Goal: Information Seeking & Learning: Learn about a topic

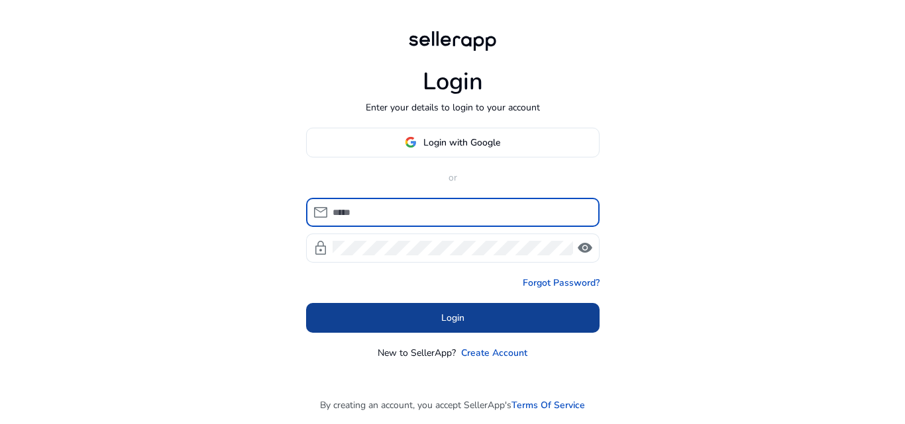
type input "**********"
click at [437, 320] on span at bounding box center [452, 318] width 293 height 32
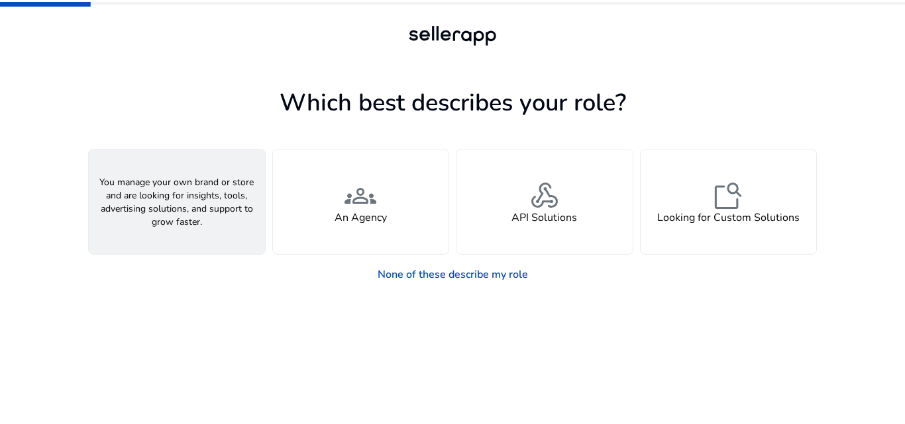
click at [181, 232] on div "person A Seller" at bounding box center [177, 202] width 176 height 105
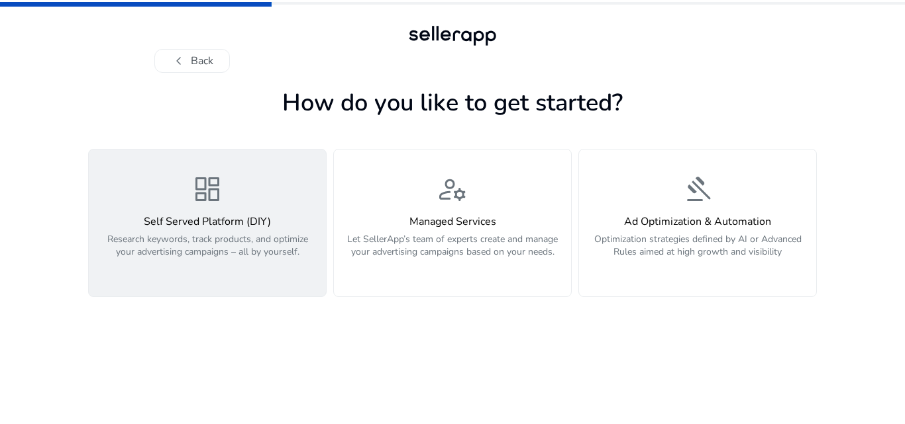
click at [158, 244] on p "Research keywords, track products, and optimize your advertising campaigns – al…" at bounding box center [207, 253] width 221 height 40
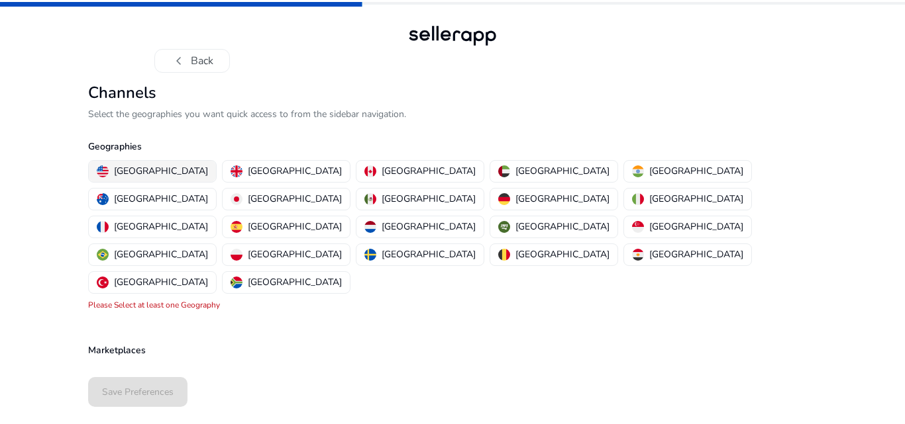
click at [150, 169] on p "[GEOGRAPHIC_DATA]" at bounding box center [161, 171] width 94 height 14
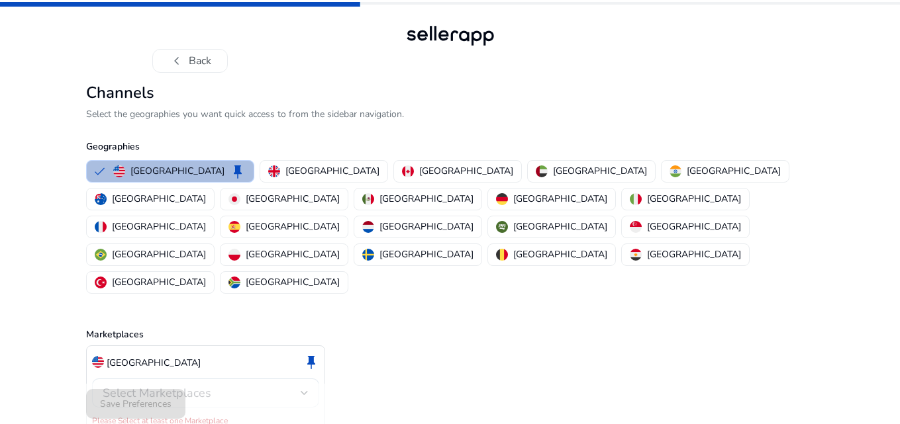
scroll to position [3, 0]
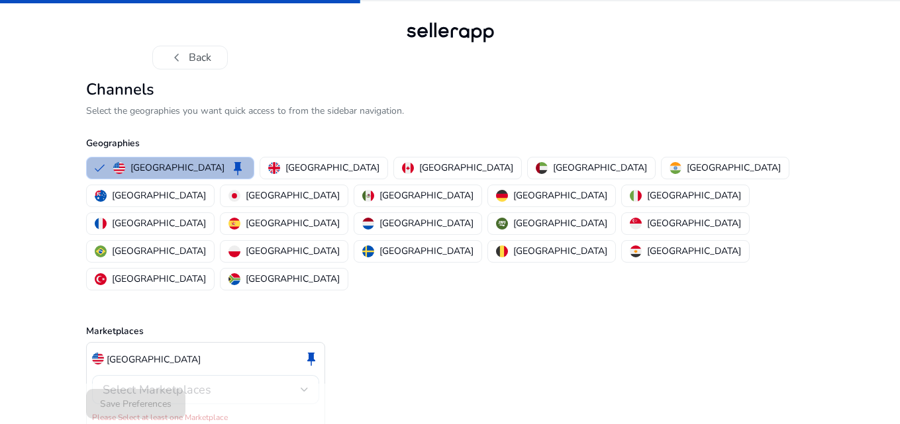
click at [176, 382] on span "Select Marketplaces" at bounding box center [157, 390] width 109 height 16
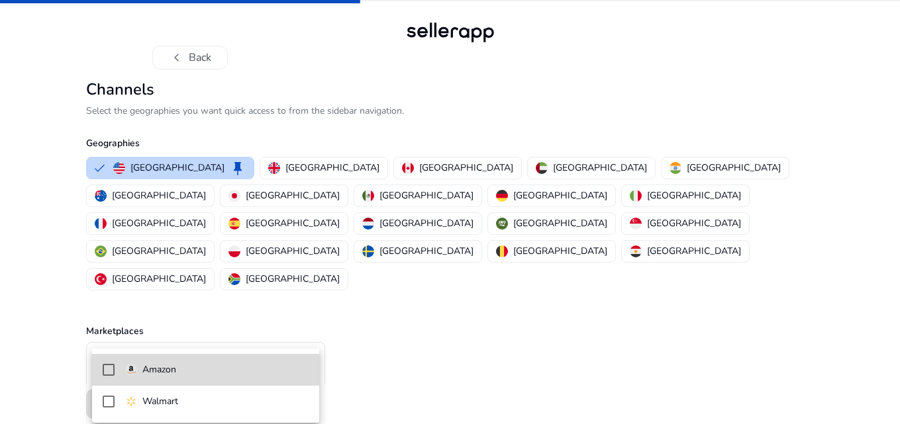
click at [174, 370] on p "Amazon" at bounding box center [159, 370] width 34 height 15
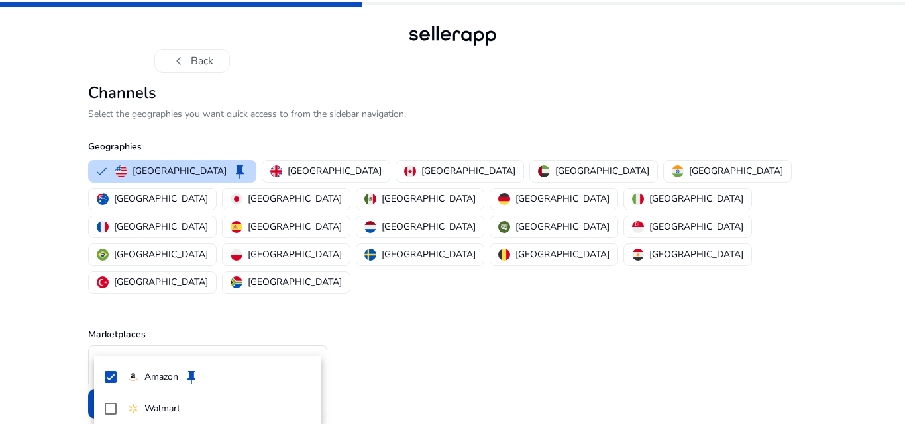
click at [403, 337] on div at bounding box center [452, 212] width 905 height 424
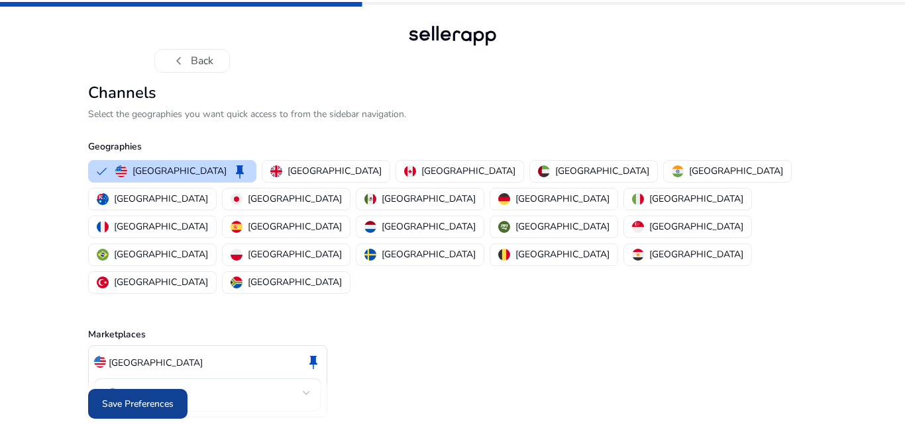
click at [153, 397] on span "Save Preferences" at bounding box center [138, 404] width 72 height 14
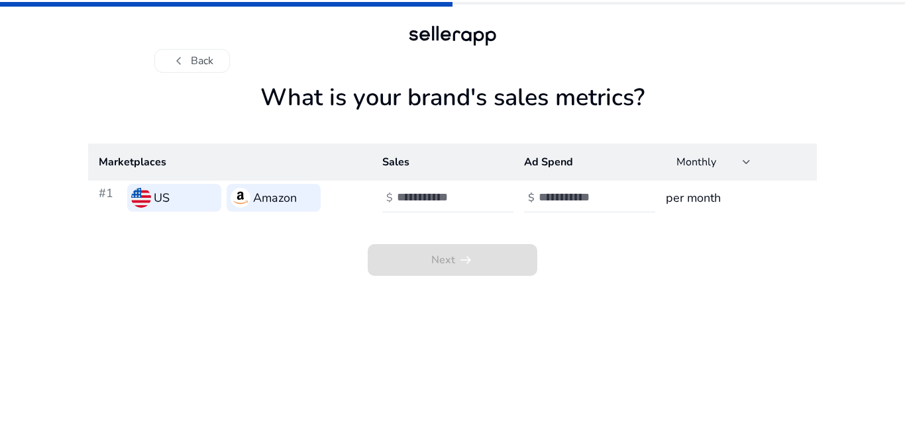
click at [160, 162] on th "Marketplaces" at bounding box center [229, 162] width 283 height 37
click at [455, 193] on input "number" at bounding box center [441, 197] width 89 height 15
type input "*"
click at [585, 191] on input "number" at bounding box center [582, 197] width 89 height 15
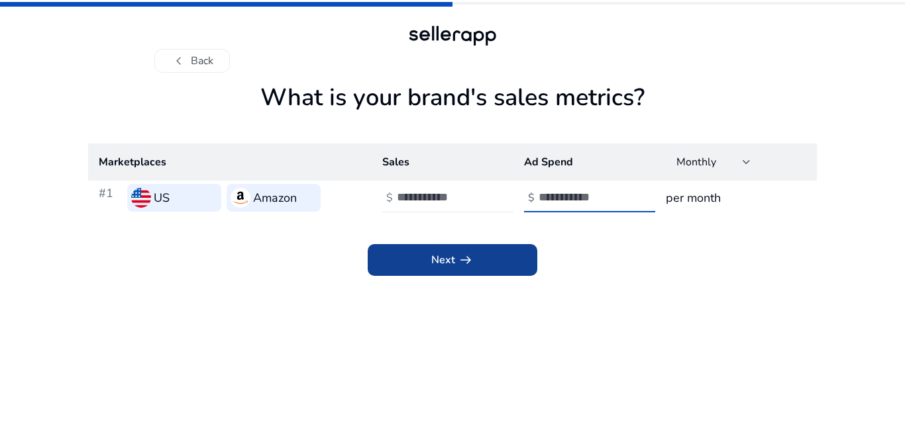
type input "*"
click at [455, 272] on span at bounding box center [453, 260] width 170 height 32
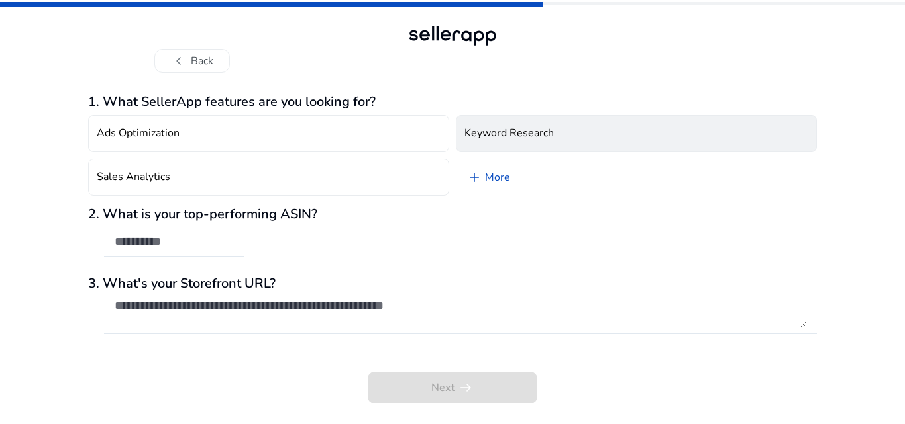
click at [536, 134] on h4 "Keyword Research" at bounding box center [508, 133] width 89 height 13
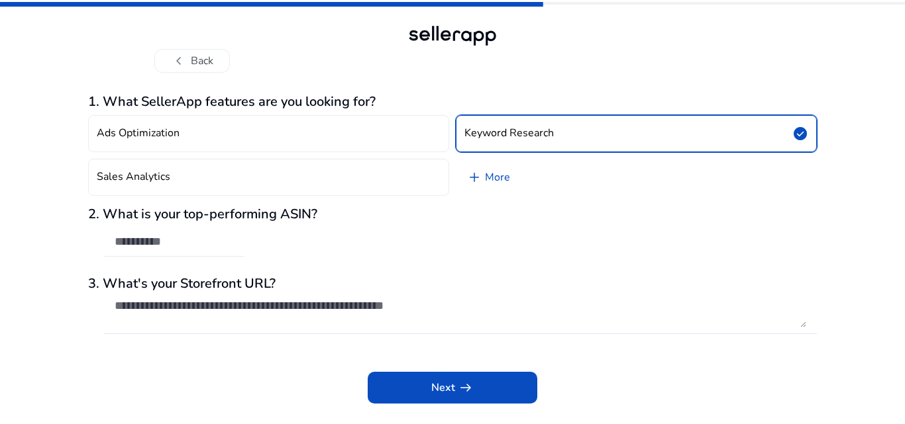
click at [174, 240] on input "text" at bounding box center [174, 241] width 119 height 15
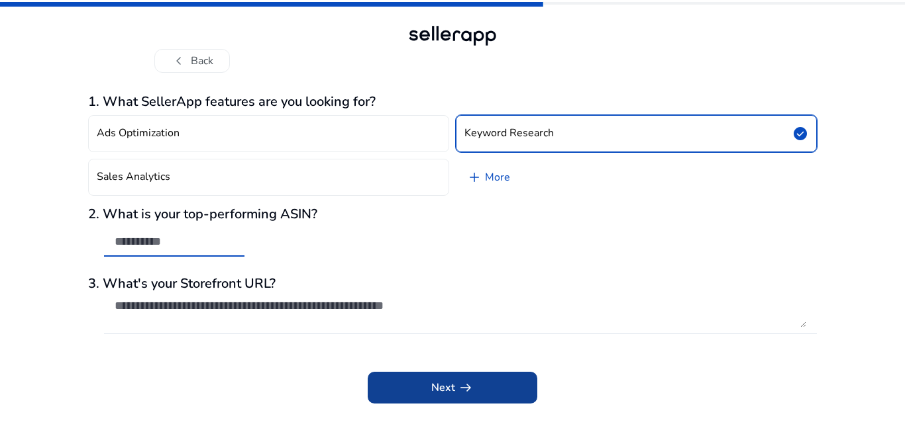
click at [435, 375] on span at bounding box center [453, 388] width 170 height 32
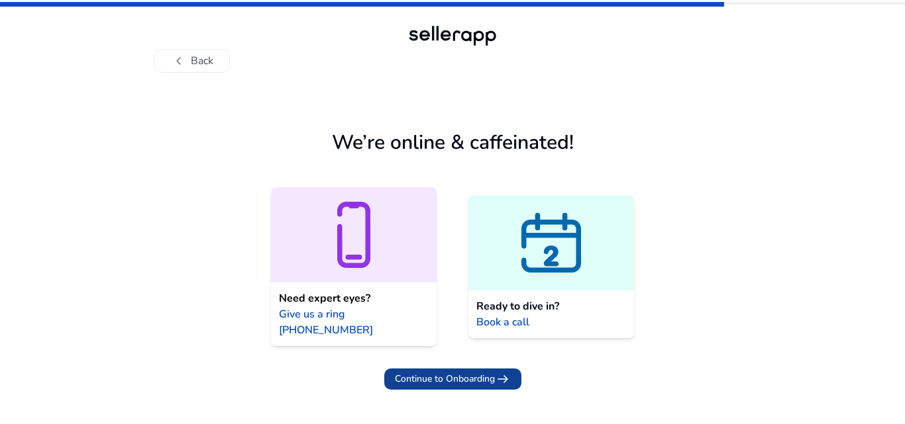
click at [495, 372] on span "arrow_right_alt" at bounding box center [503, 380] width 16 height 16
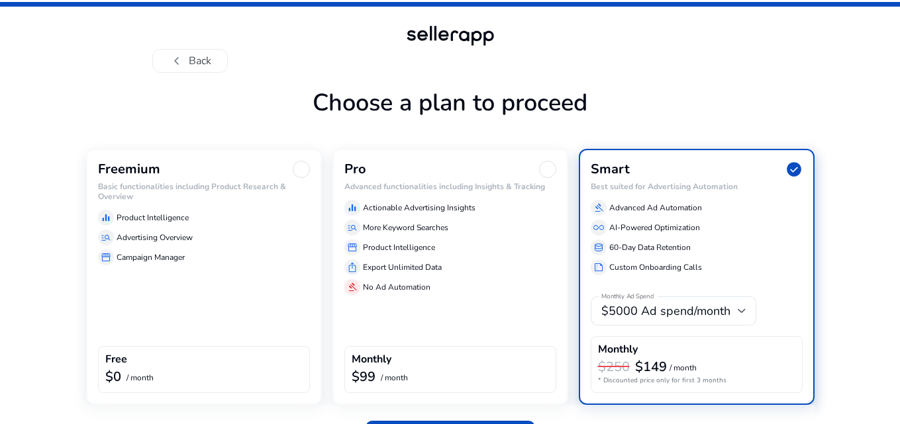
click at [175, 257] on p "Campaign Manager" at bounding box center [151, 258] width 68 height 12
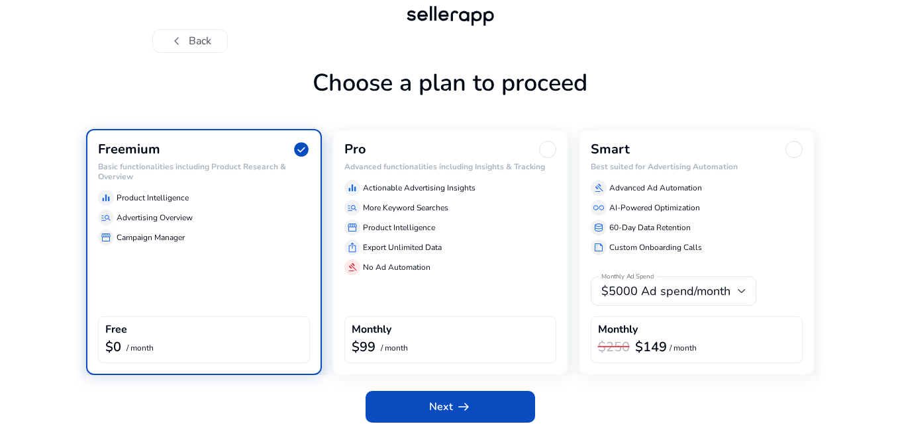
scroll to position [29, 0]
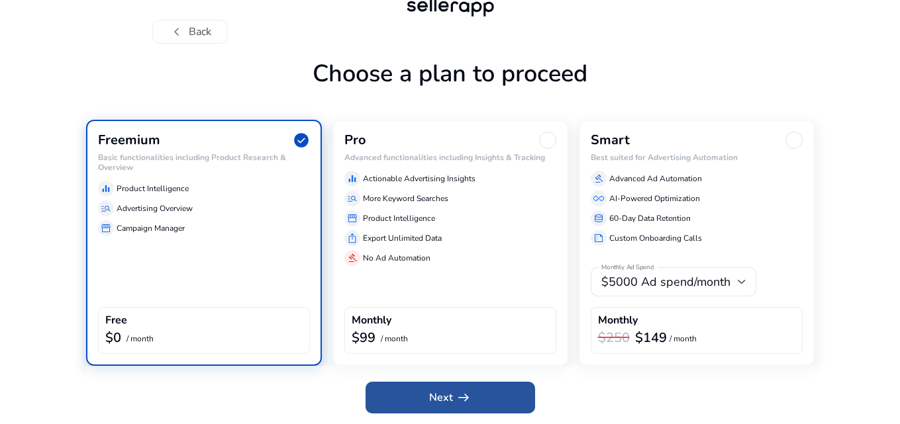
click at [488, 387] on span at bounding box center [451, 398] width 170 height 32
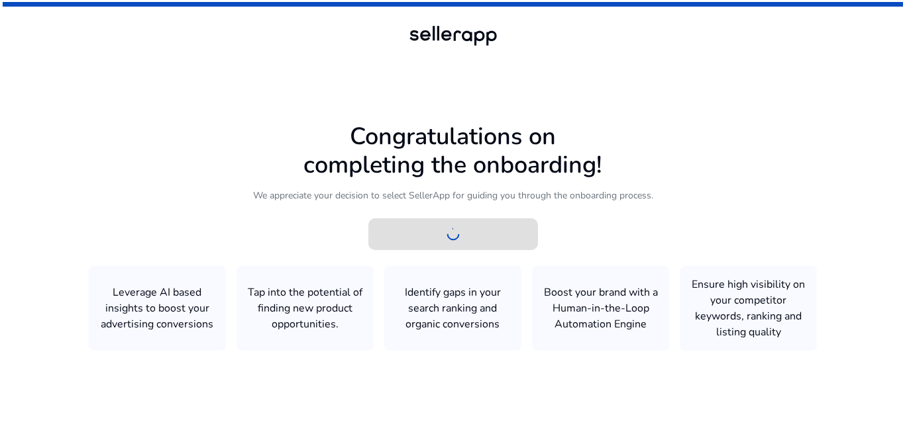
scroll to position [0, 0]
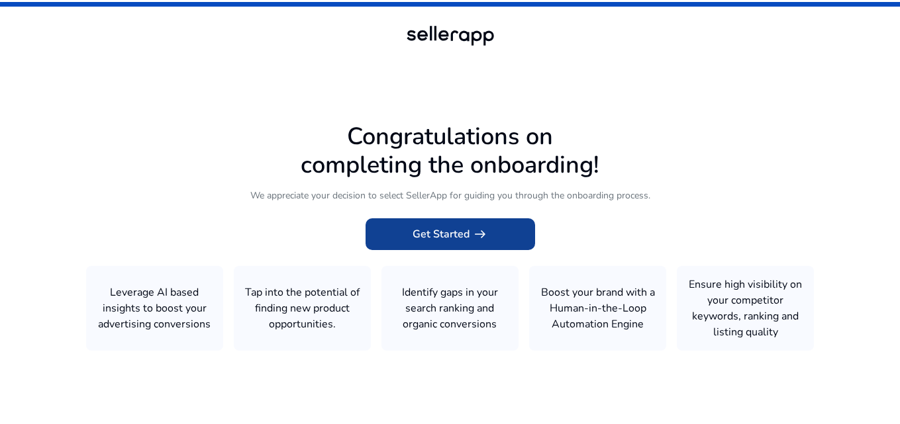
click at [455, 231] on span "Get Started arrow_right_alt" at bounding box center [450, 234] width 75 height 16
click at [439, 236] on span "Get Started arrow_right_alt" at bounding box center [450, 234] width 75 height 16
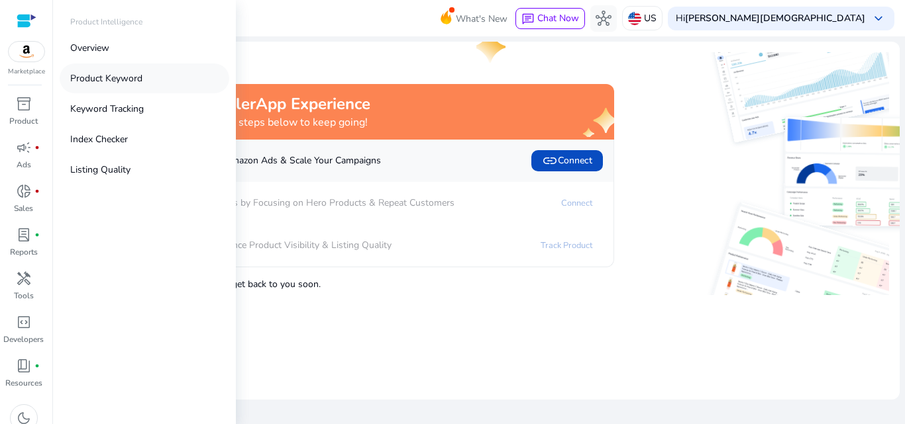
click at [114, 77] on p "Product Keyword" at bounding box center [106, 79] width 72 height 14
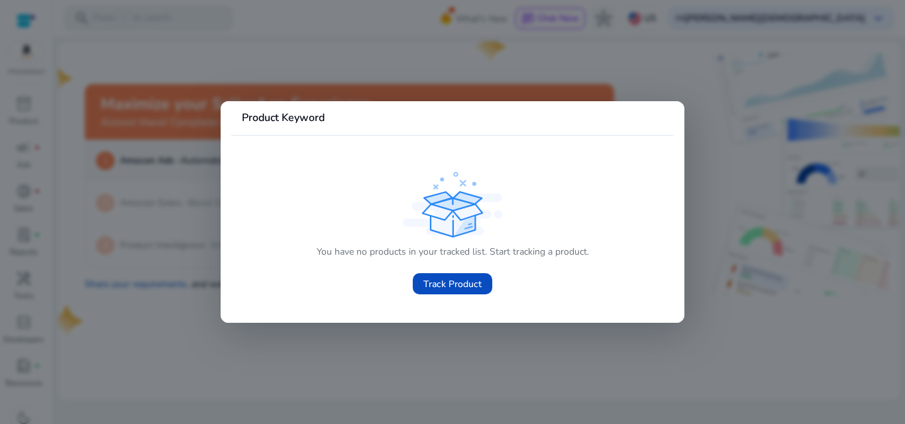
click at [648, 72] on div at bounding box center [452, 212] width 905 height 424
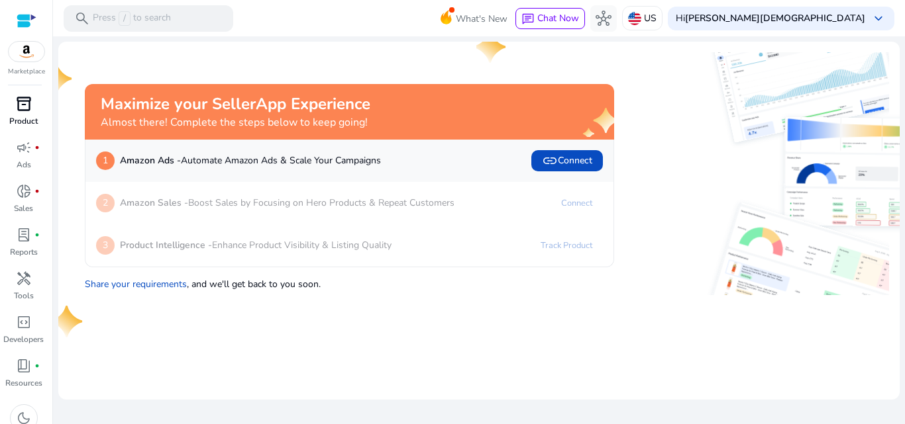
click at [17, 97] on span "inventory_2" at bounding box center [24, 104] width 16 height 16
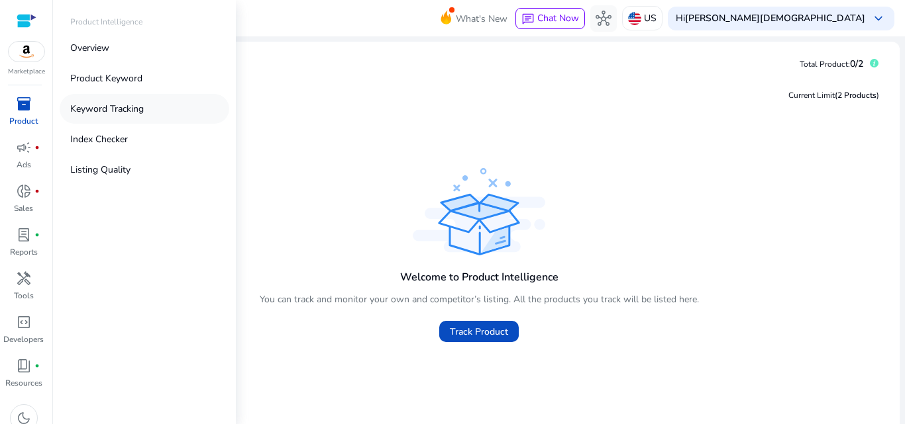
click at [105, 105] on p "Keyword Tracking" at bounding box center [107, 109] width 74 height 14
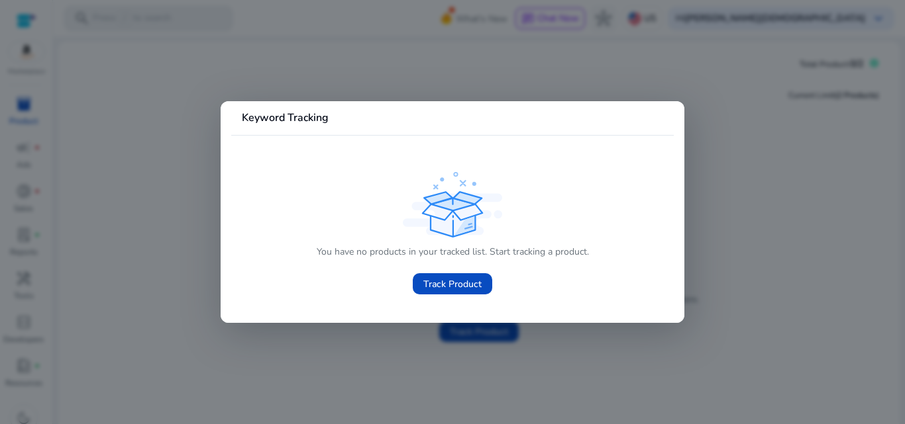
click at [183, 215] on div at bounding box center [452, 212] width 905 height 424
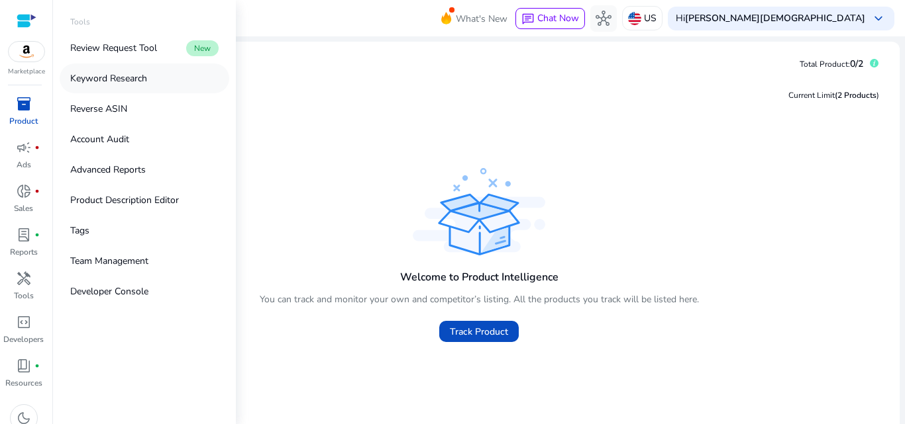
click at [100, 77] on p "Keyword Research" at bounding box center [108, 79] width 77 height 14
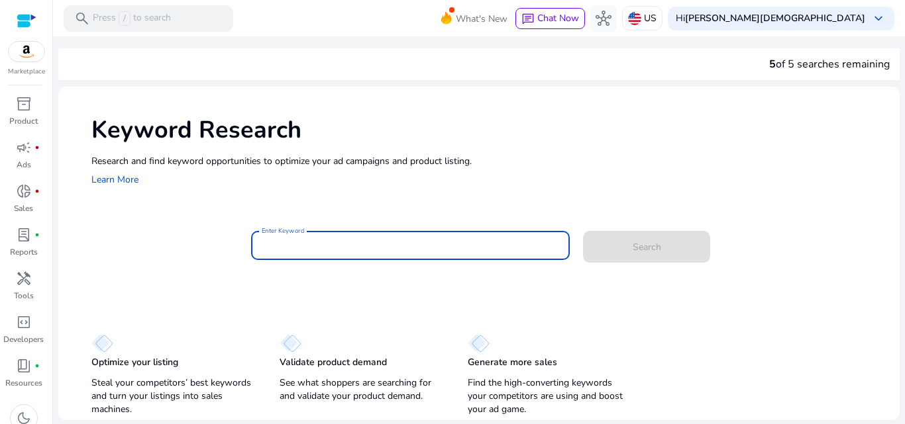
click at [332, 244] on input "Enter Keyword" at bounding box center [411, 245] width 298 height 15
paste input "**********"
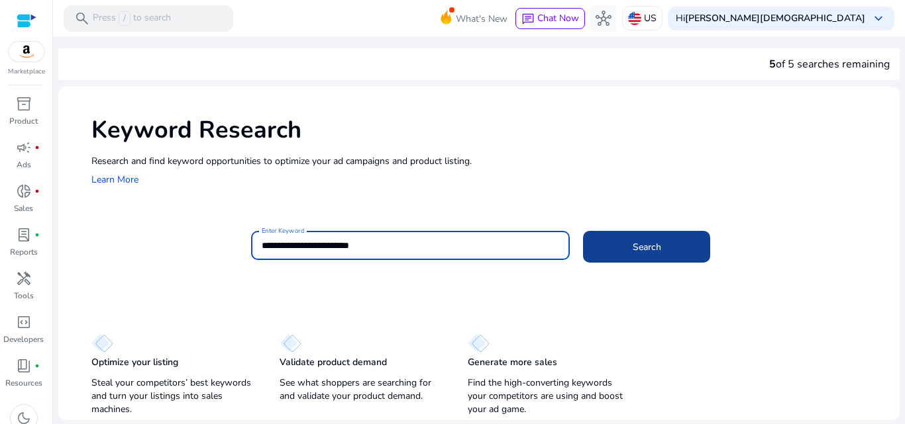
click at [622, 250] on span at bounding box center [646, 247] width 127 height 32
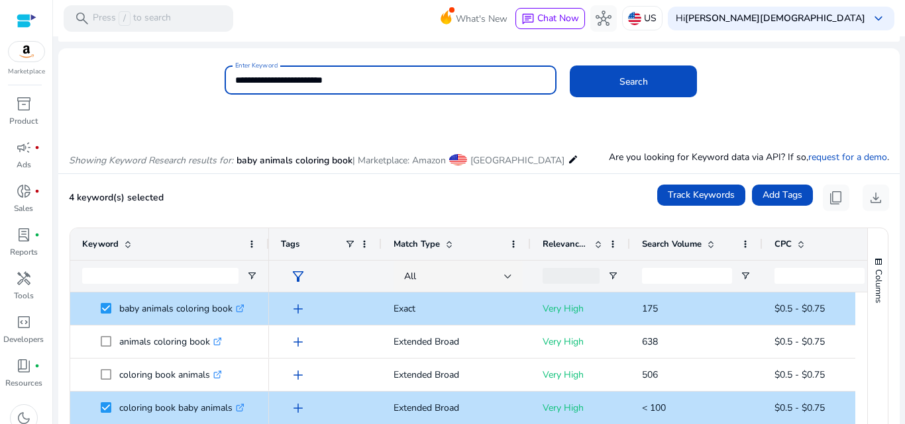
click at [360, 83] on input "**********" at bounding box center [390, 80] width 311 height 15
paste input
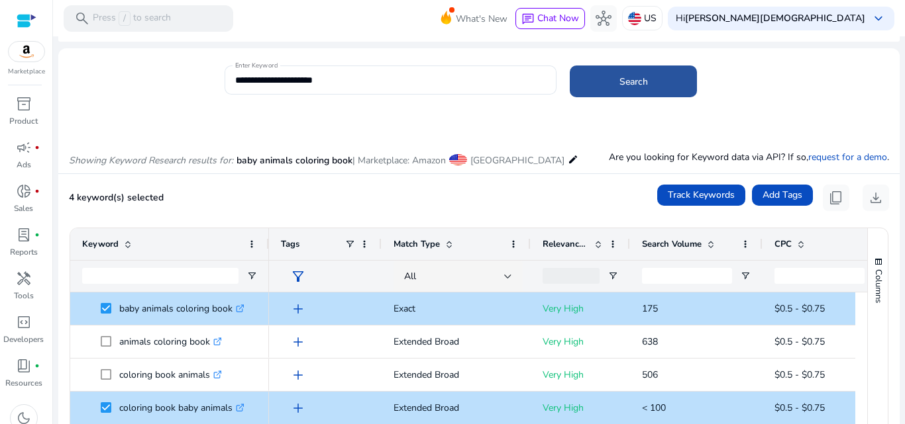
click at [613, 80] on span at bounding box center [633, 82] width 127 height 32
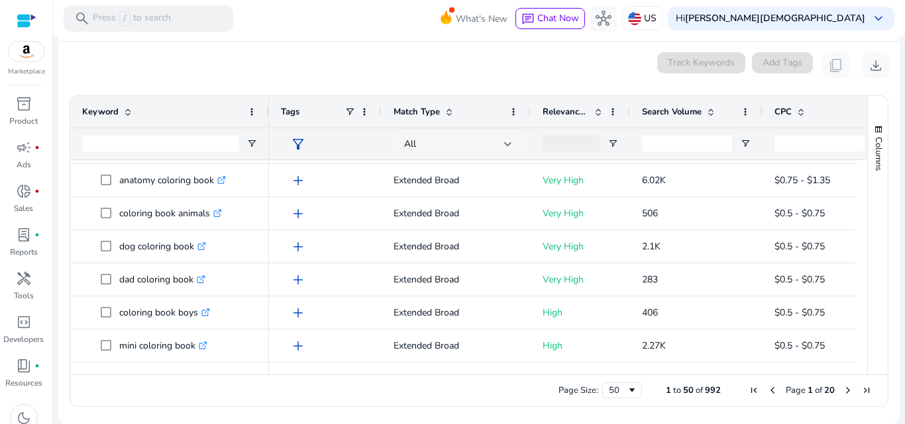
click at [507, 142] on div at bounding box center [508, 144] width 8 height 5
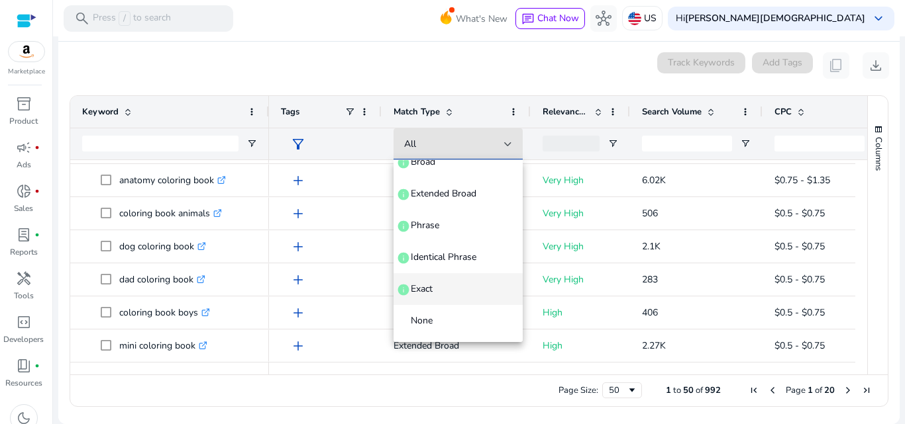
click at [438, 284] on span "Exact info" at bounding box center [458, 289] width 108 height 13
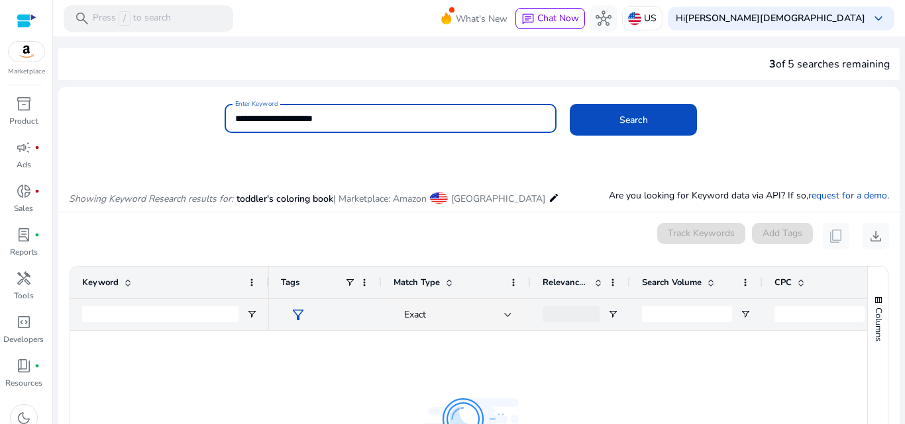
click at [332, 117] on input "**********" at bounding box center [390, 118] width 311 height 15
paste input
type input "**********"
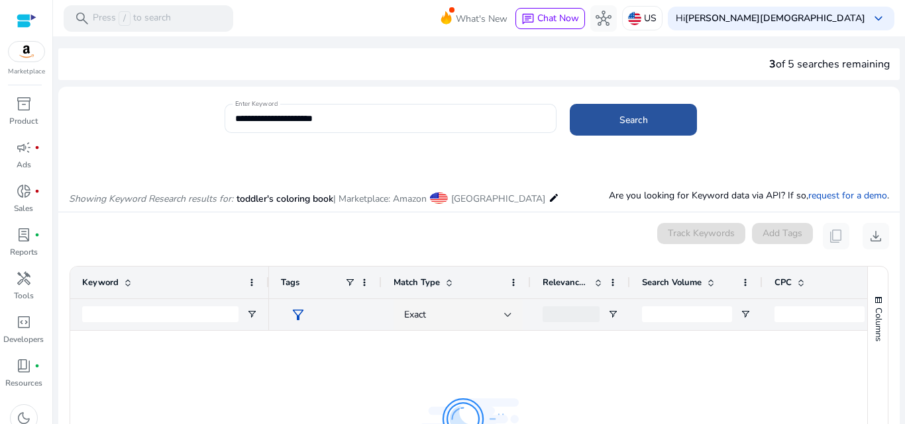
click at [599, 122] on span at bounding box center [633, 120] width 127 height 32
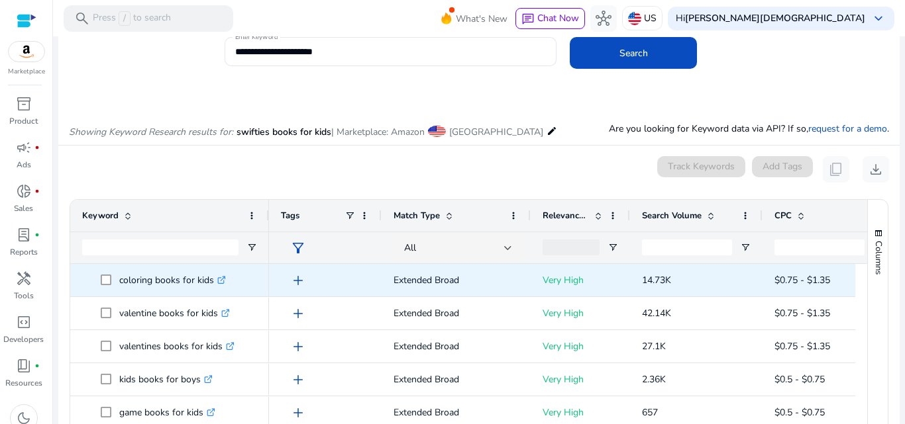
scroll to position [158, 0]
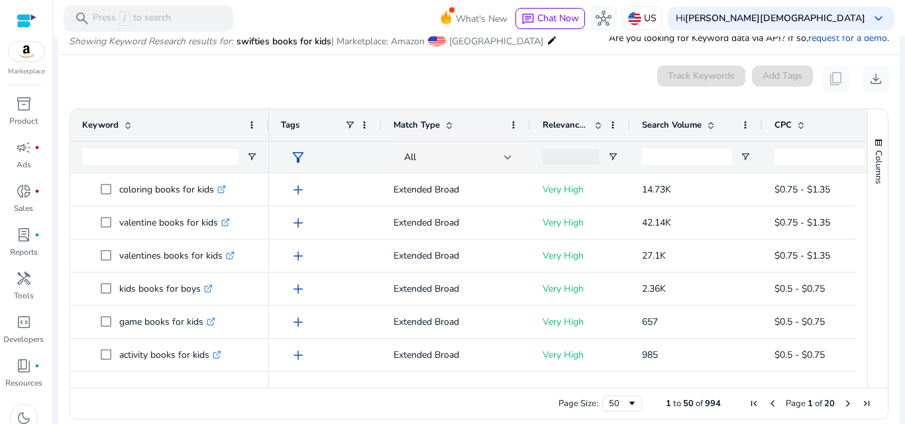
click at [455, 126] on div "Match Type" at bounding box center [448, 125] width 111 height 25
click at [455, 126] on div "Match Type 1" at bounding box center [448, 125] width 111 height 25
click at [505, 130] on div "Match Type 1" at bounding box center [455, 125] width 125 height 32
click at [514, 124] on span at bounding box center [513, 125] width 11 height 11
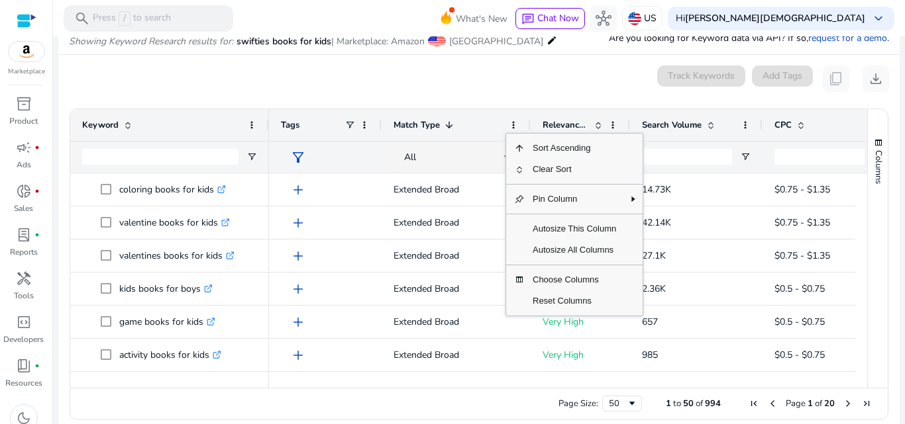
click at [413, 123] on span "Match Type" at bounding box center [416, 125] width 46 height 12
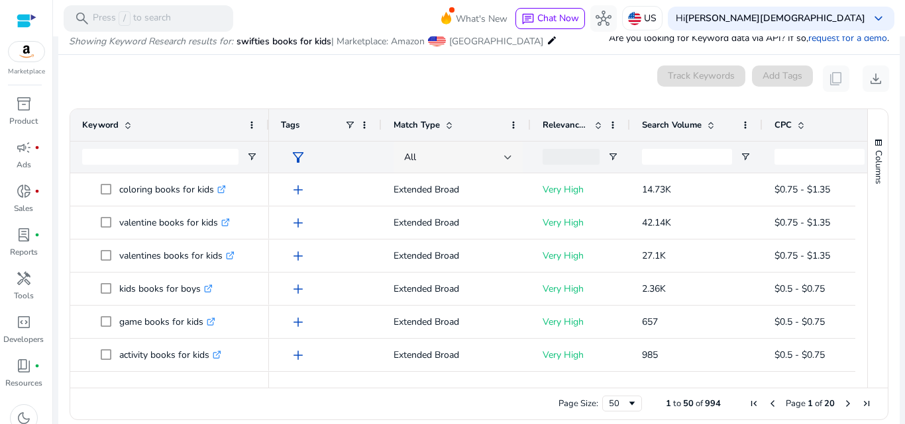
click at [506, 155] on div at bounding box center [508, 157] width 8 height 5
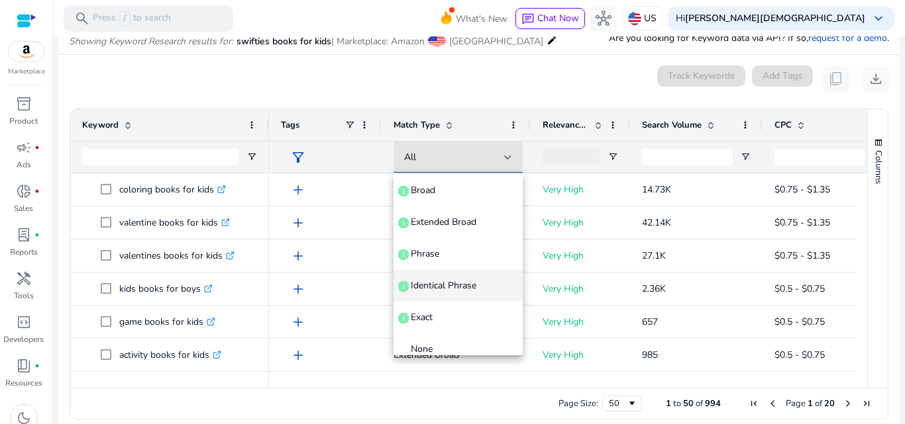
scroll to position [51, 0]
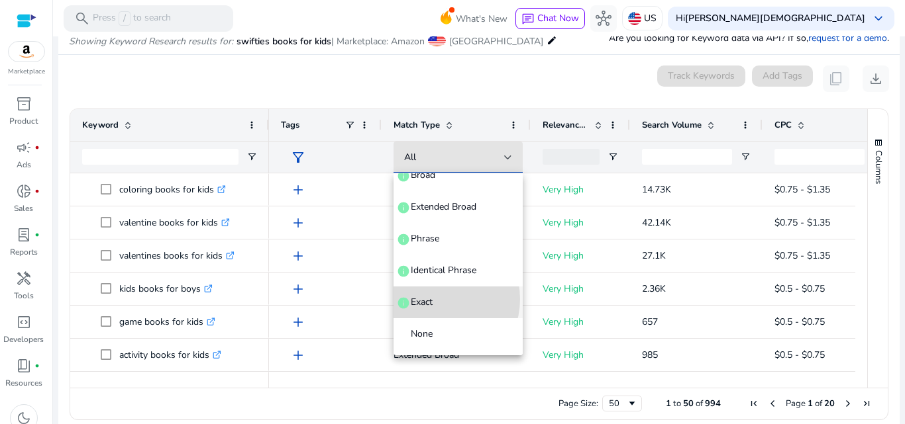
click at [435, 299] on span "Exact info" at bounding box center [458, 302] width 108 height 13
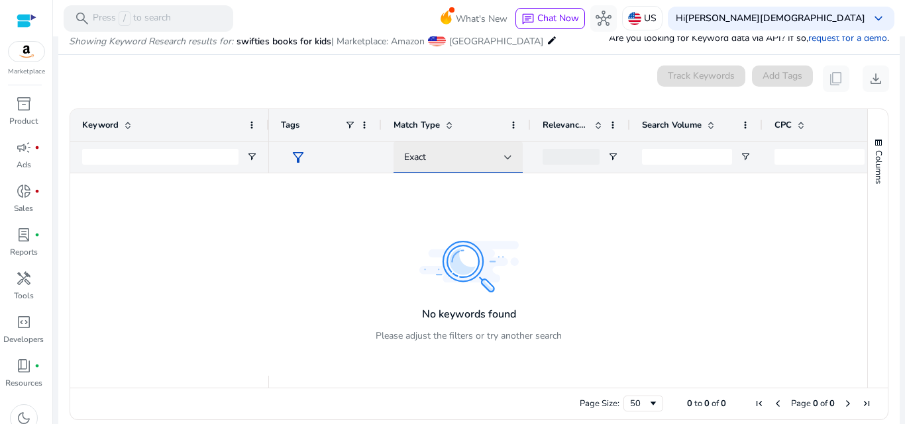
click at [477, 158] on div "Exact" at bounding box center [454, 157] width 100 height 15
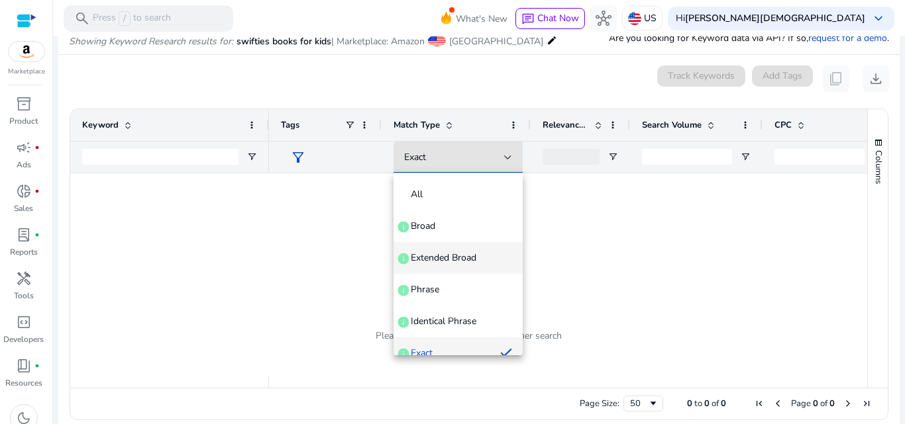
scroll to position [14, 0]
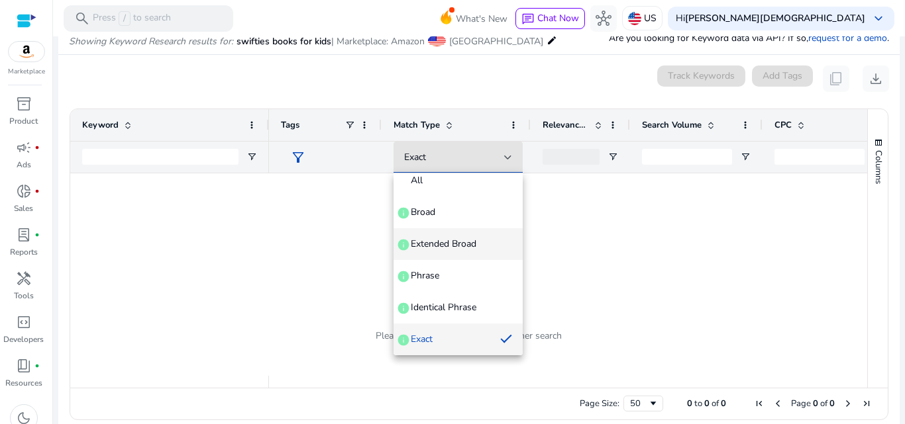
click at [448, 238] on span "Extended Broad" at bounding box center [444, 244] width 66 height 13
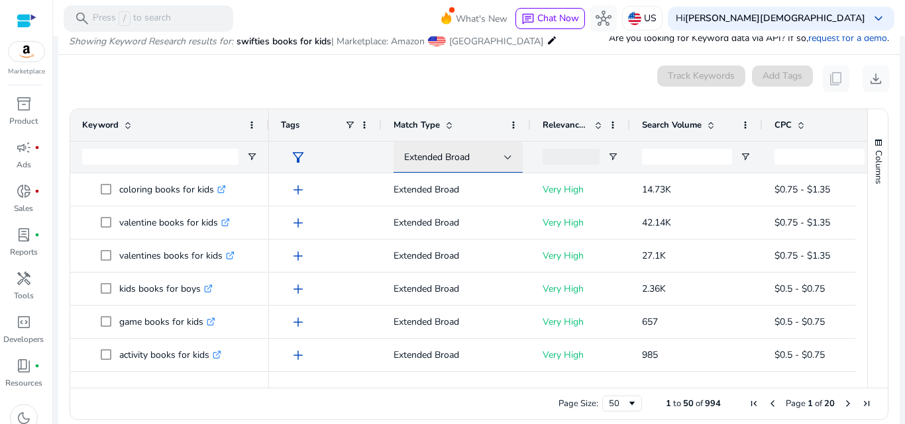
click at [458, 164] on div "Extended Broad" at bounding box center [454, 157] width 100 height 15
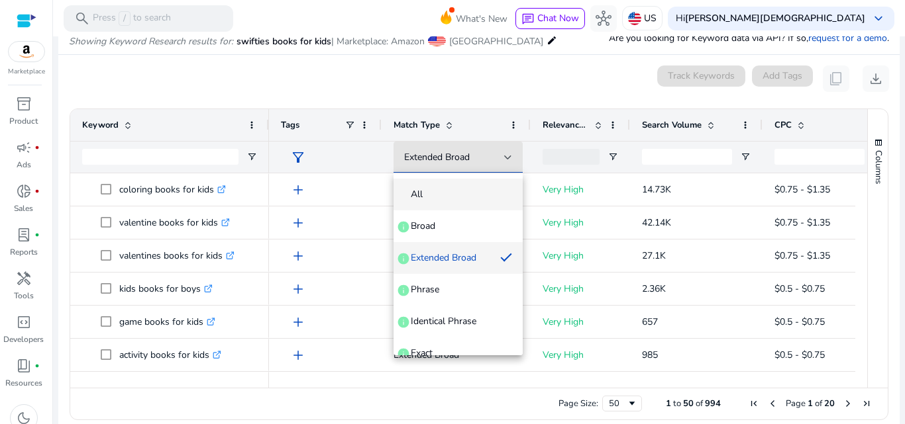
click at [444, 186] on mat-option "All" at bounding box center [457, 195] width 129 height 32
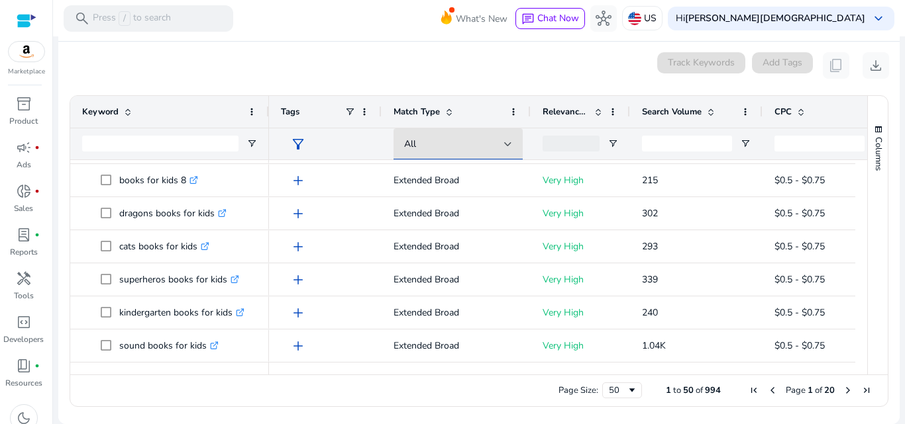
scroll to position [0, 0]
